Goal: Information Seeking & Learning: Learn about a topic

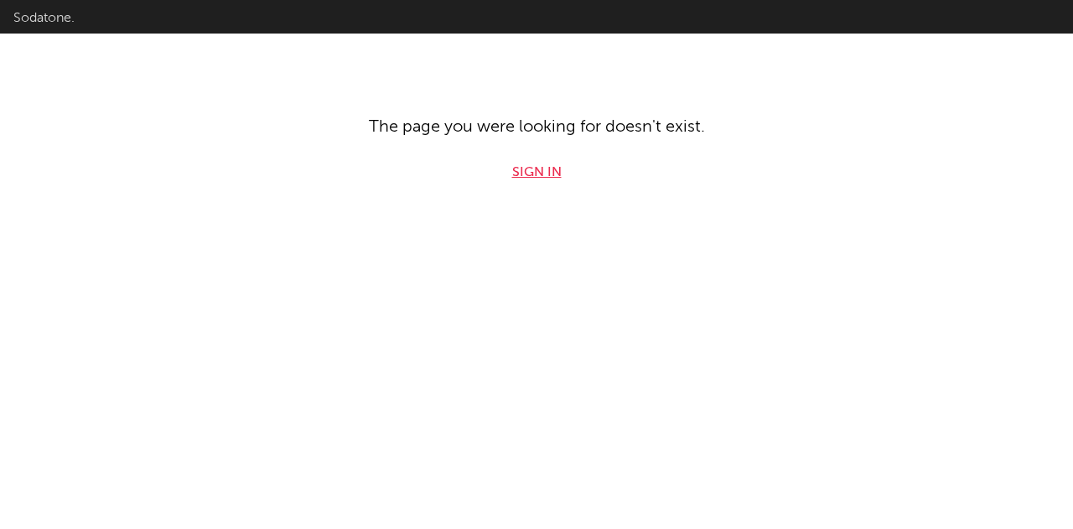
click at [525, 174] on link "Sign in" at bounding box center [536, 173] width 49 height 20
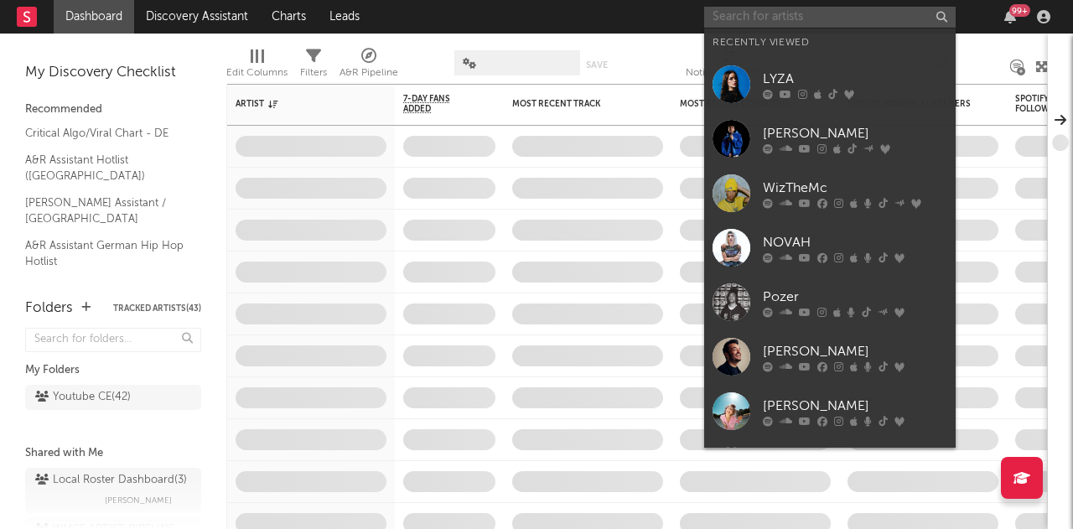
click at [725, 13] on input "text" at bounding box center [829, 17] width 251 height 21
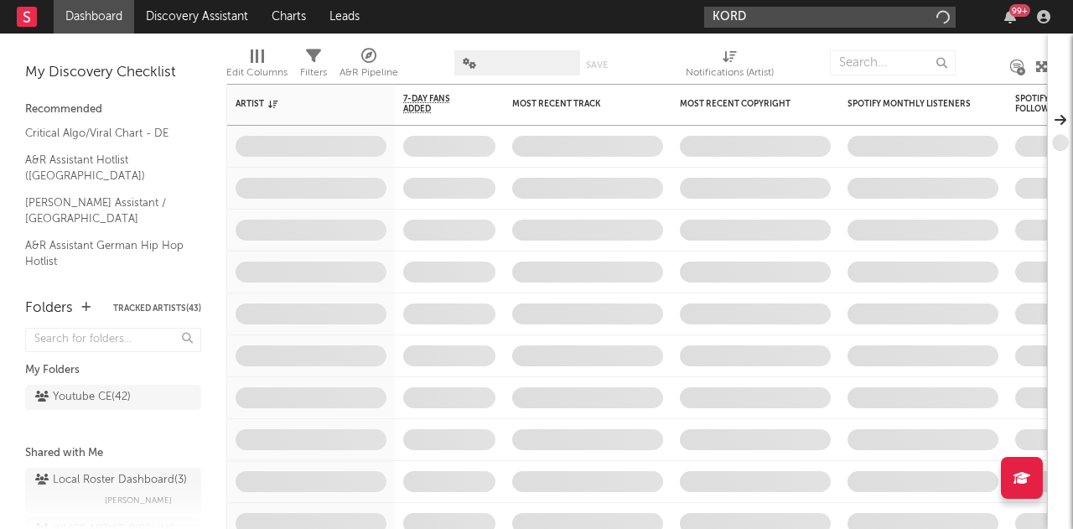
type input "KORD"
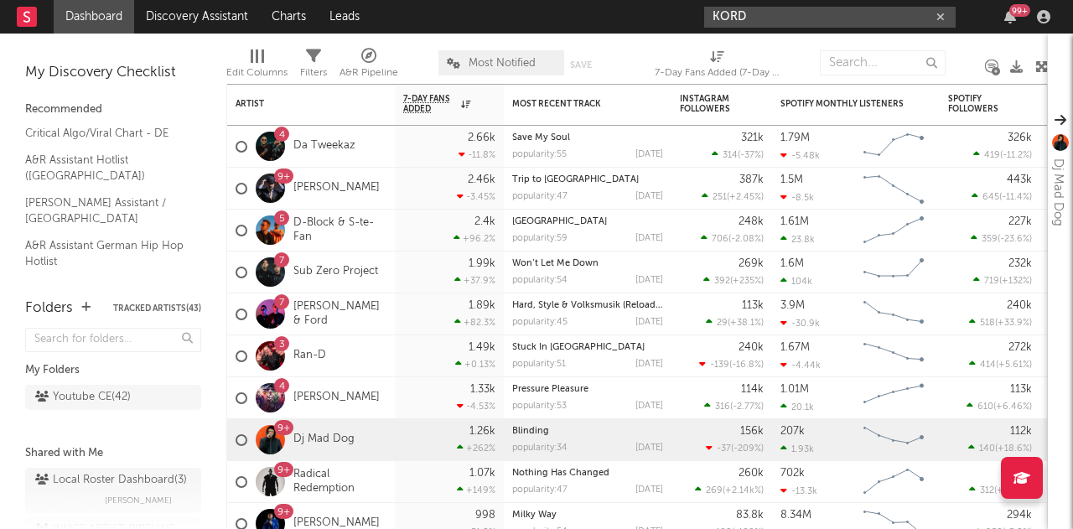
click at [784, 21] on input "KORD" at bounding box center [829, 17] width 251 height 21
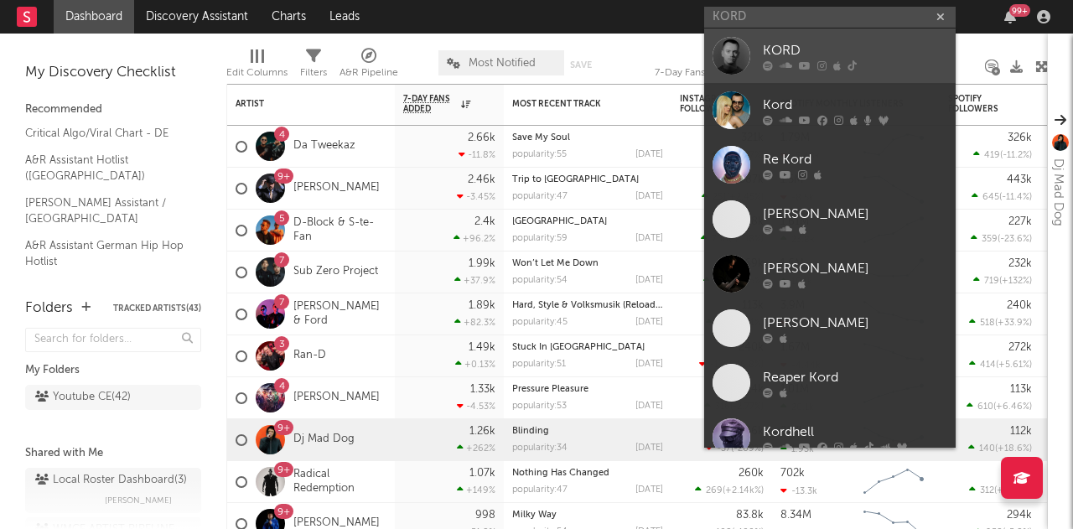
click at [789, 49] on div "KORD" at bounding box center [855, 50] width 184 height 20
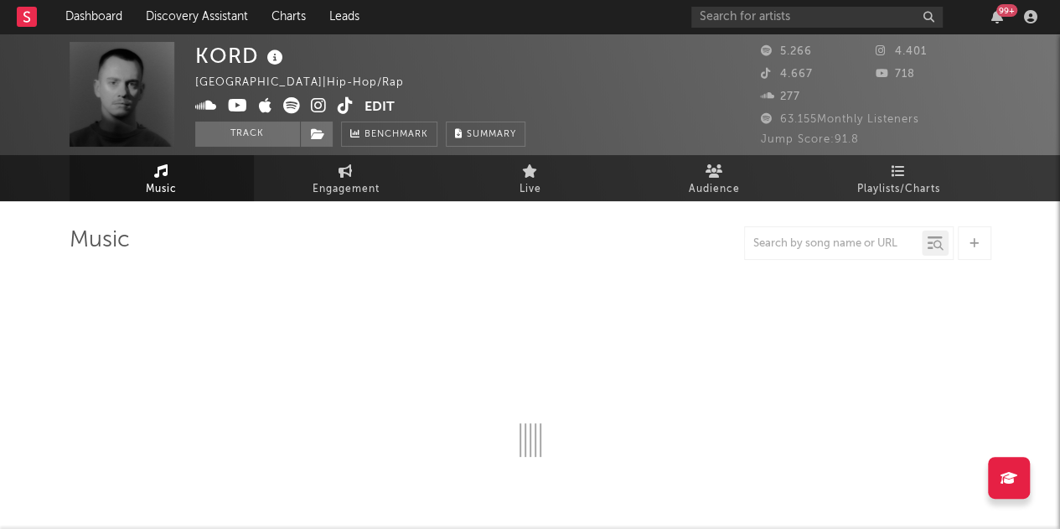
select select "6m"
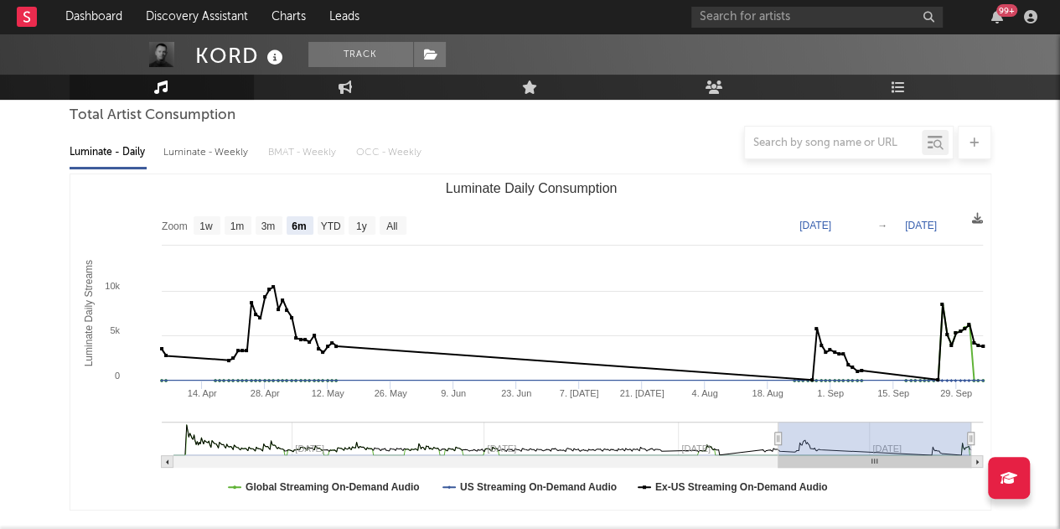
scroll to position [54, 0]
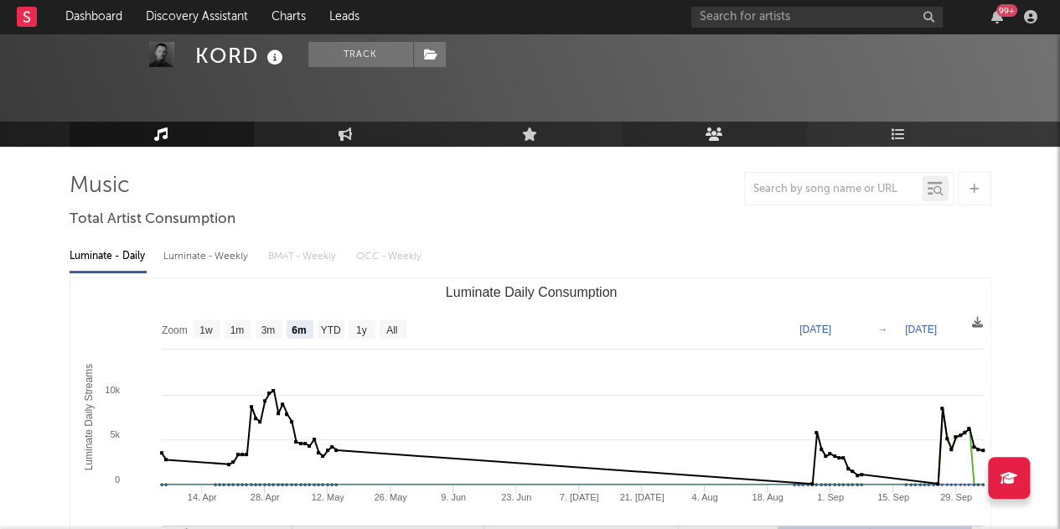
click at [711, 140] on icon at bounding box center [715, 133] width 18 height 13
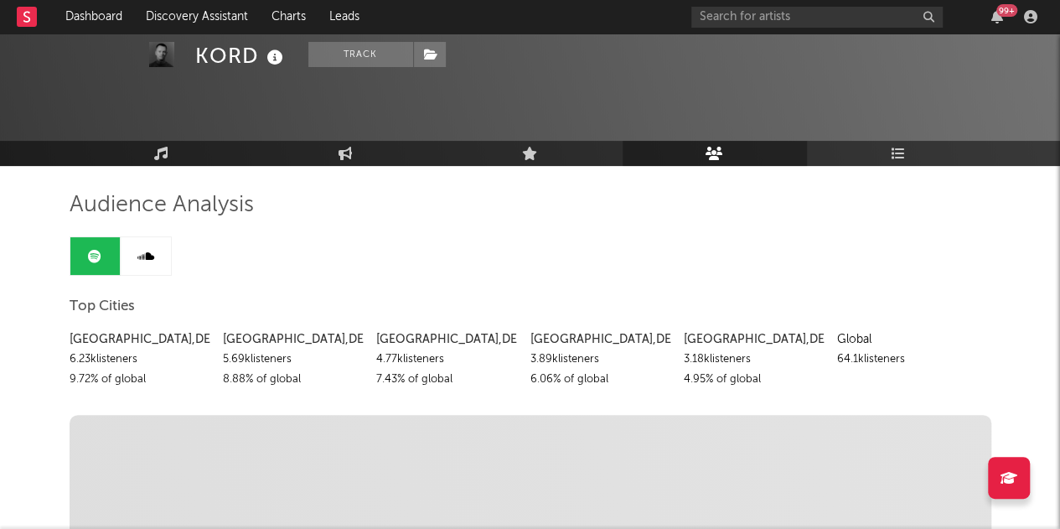
scroll to position [65, 0]
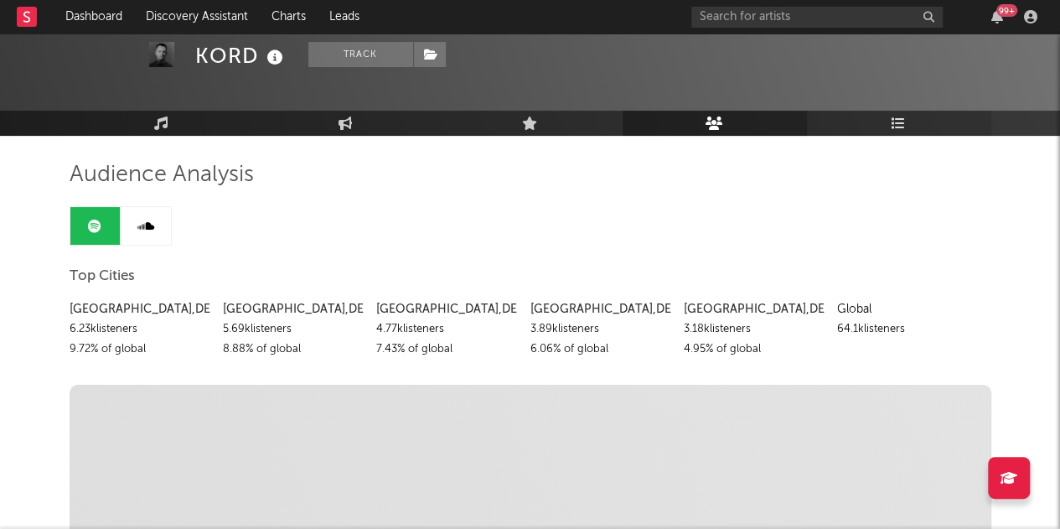
click at [907, 128] on link "Playlists/Charts" at bounding box center [899, 123] width 184 height 25
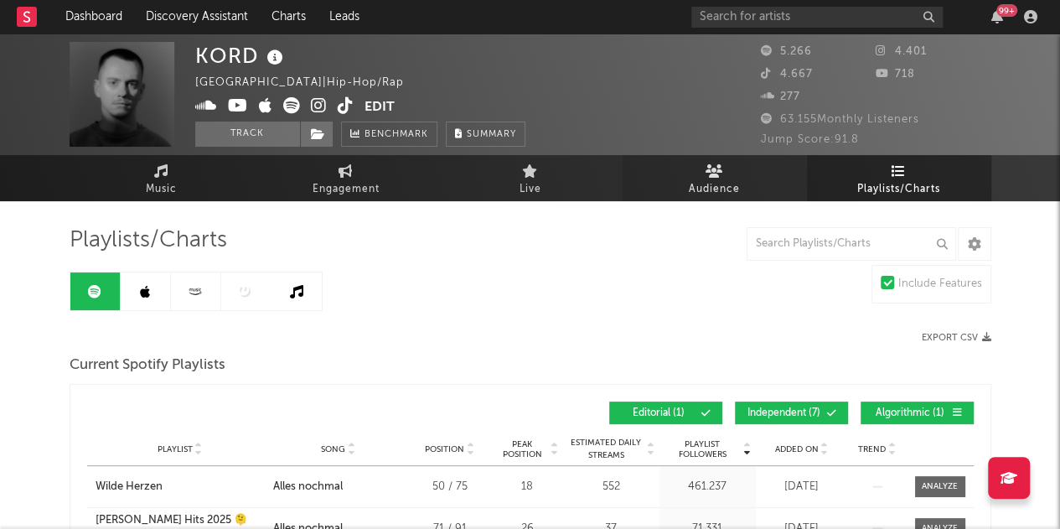
click at [730, 173] on link "Audience" at bounding box center [715, 178] width 184 height 46
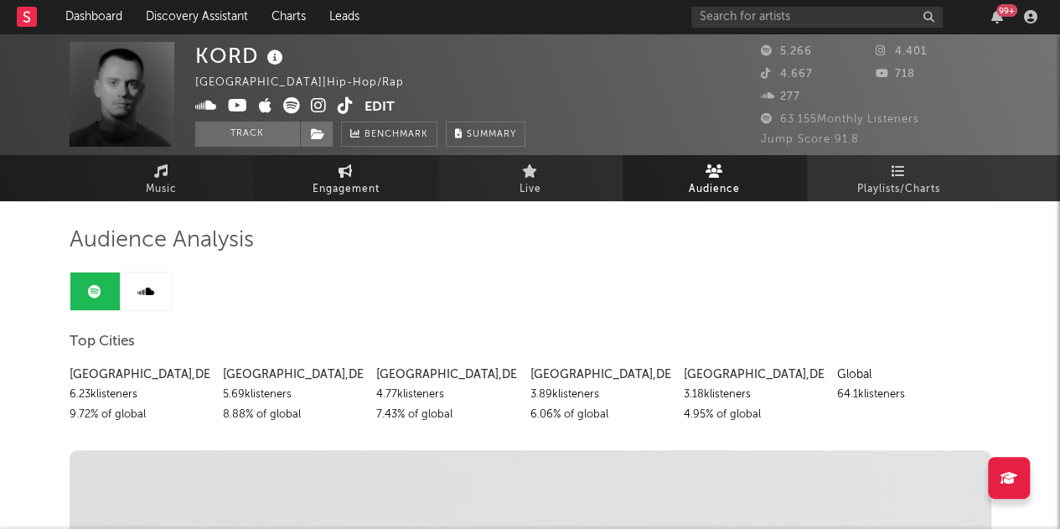
click at [364, 189] on span "Engagement" at bounding box center [346, 189] width 67 height 20
select select "1w"
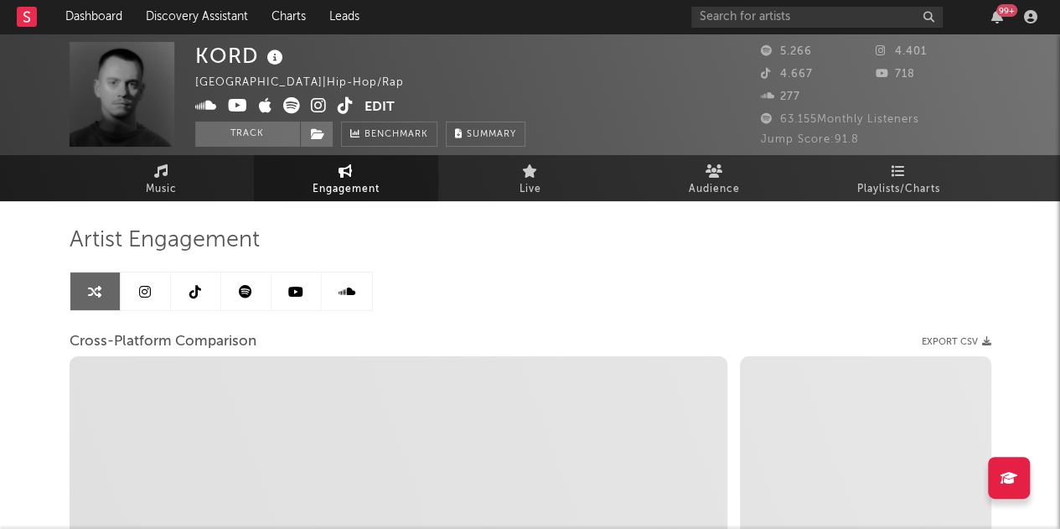
click at [151, 294] on link at bounding box center [146, 291] width 50 height 38
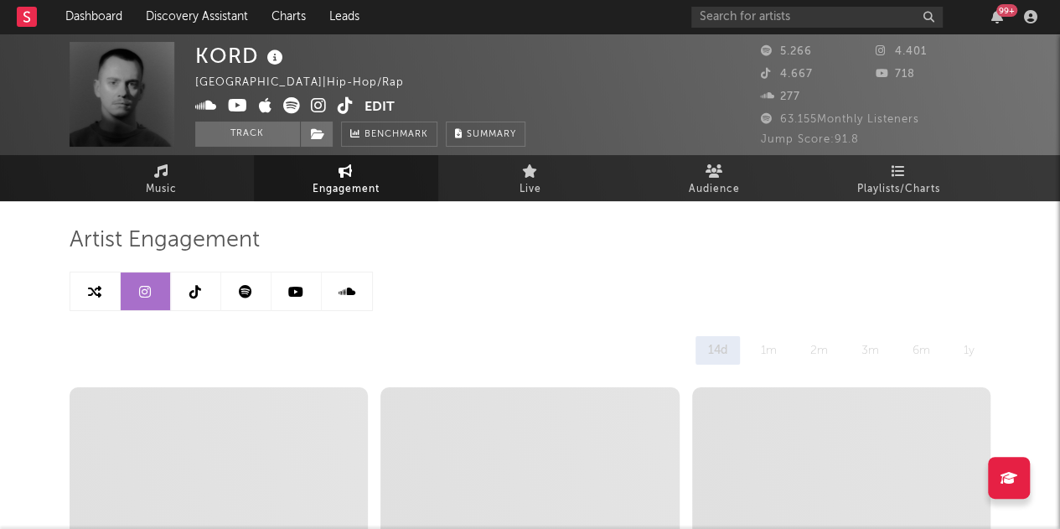
select select "6m"
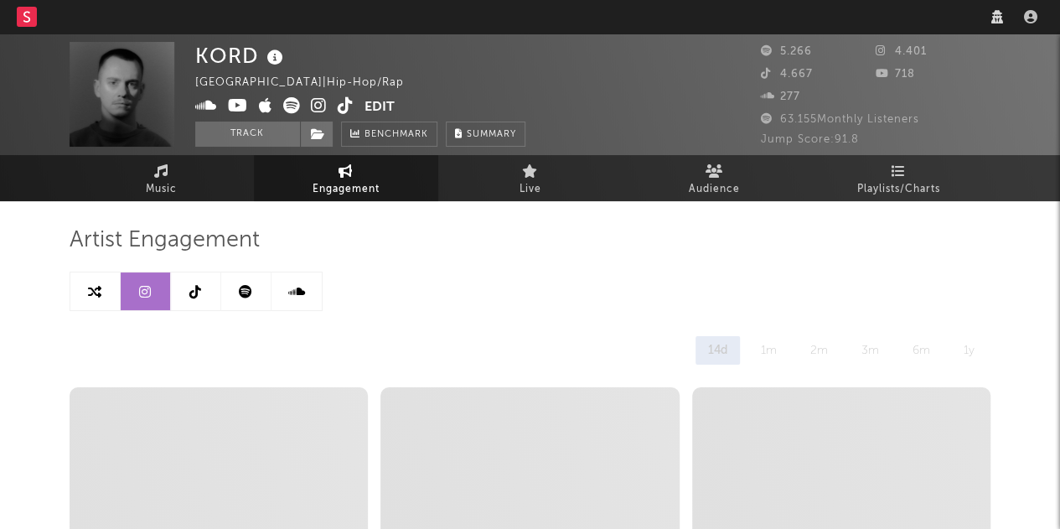
select select "6m"
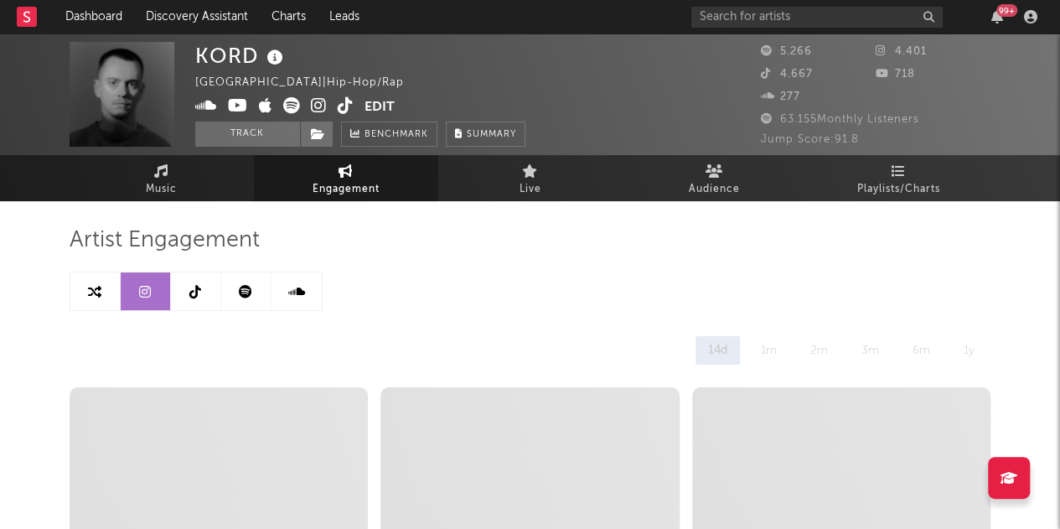
click at [189, 287] on icon at bounding box center [195, 291] width 12 height 13
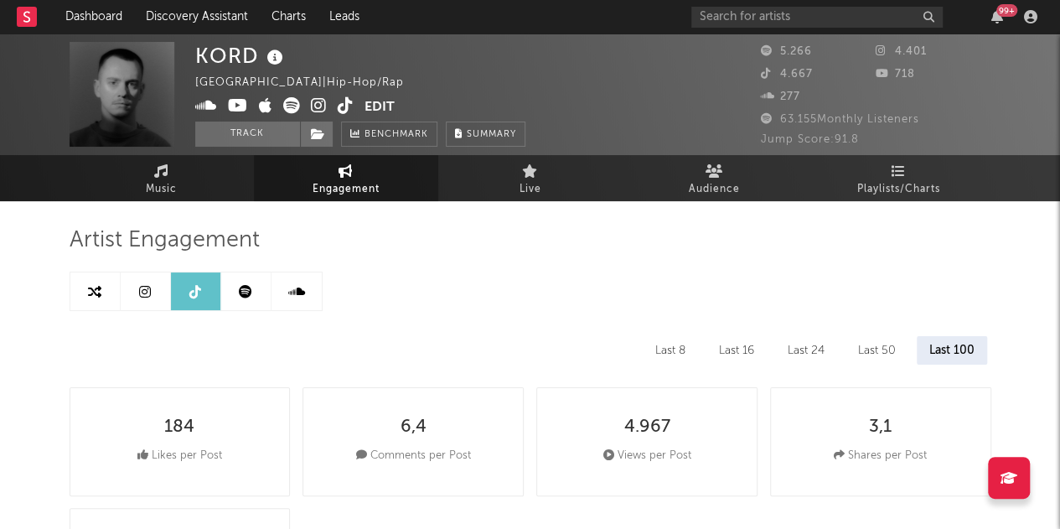
select select "6m"
click at [148, 297] on icon at bounding box center [145, 291] width 12 height 13
select select "6m"
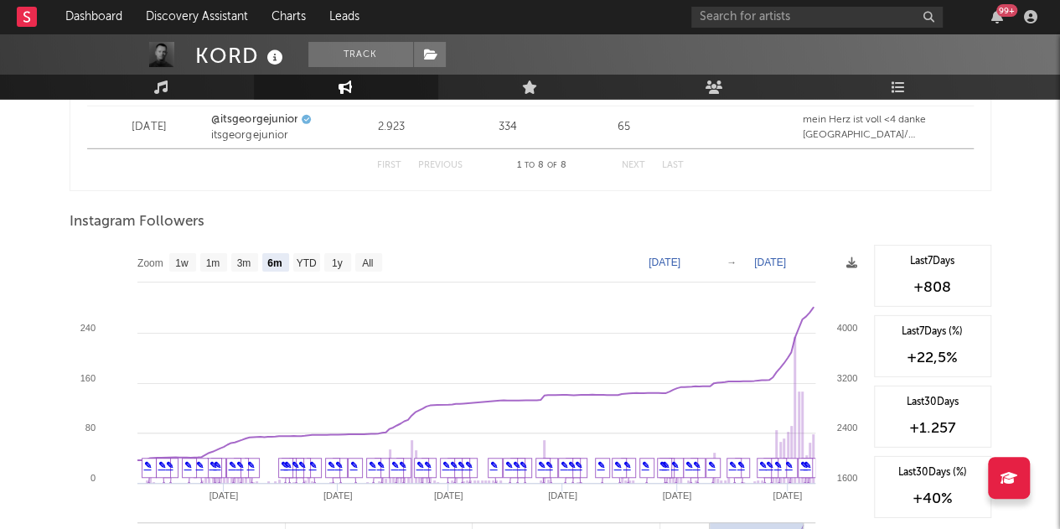
scroll to position [2405, 0]
